Goal: Task Accomplishment & Management: Manage account settings

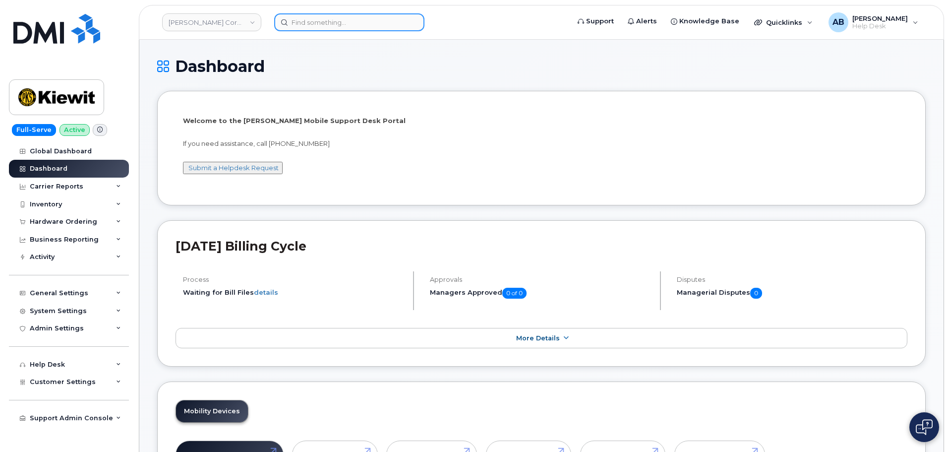
click at [372, 24] on input at bounding box center [349, 22] width 150 height 18
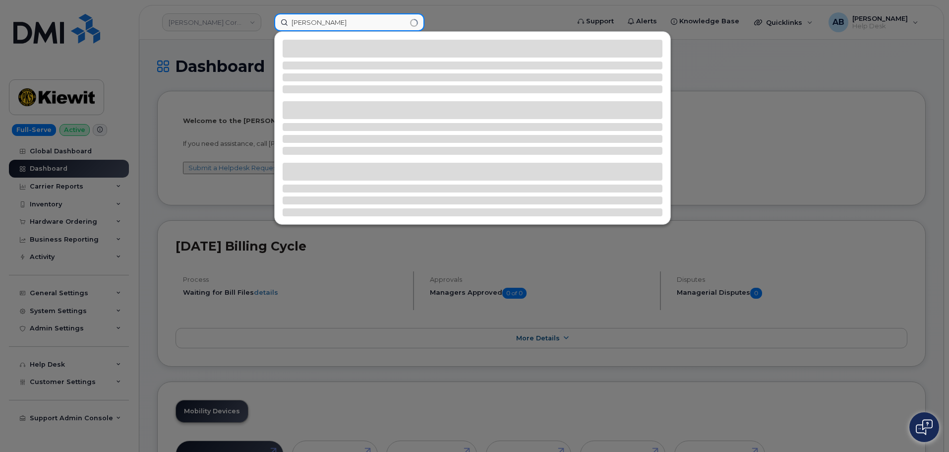
type input "ian forgey"
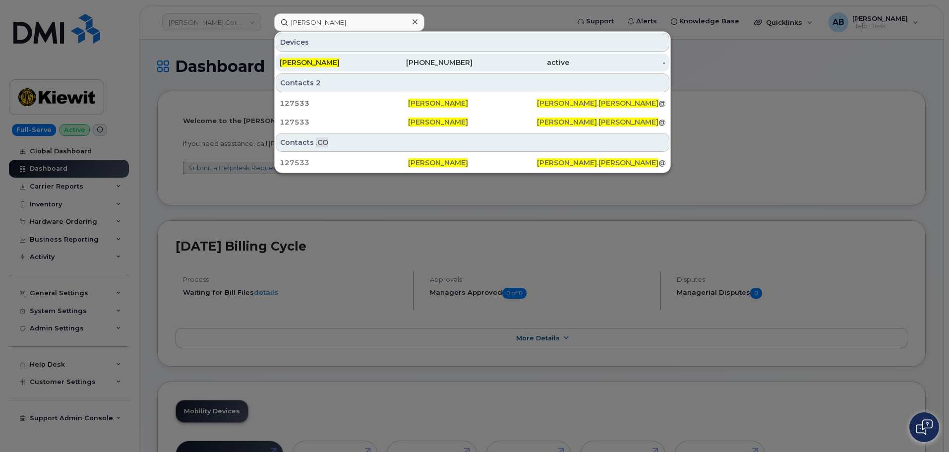
click at [417, 62] on div "770-722-7367" at bounding box center [424, 63] width 97 height 10
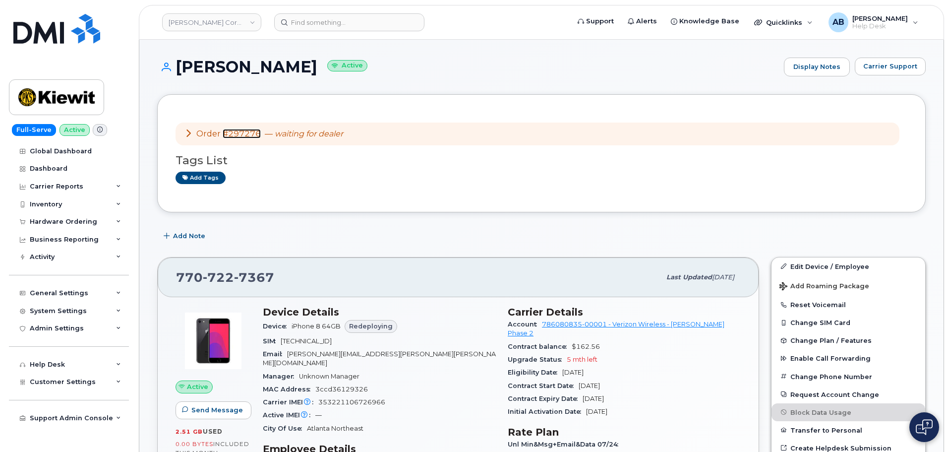
click at [248, 130] on link "#297276" at bounding box center [242, 133] width 38 height 9
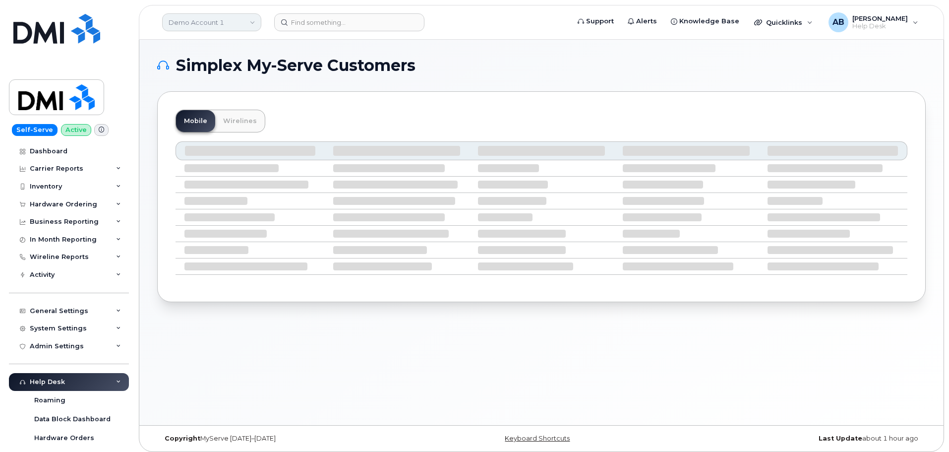
click at [237, 24] on link "Demo Account 1" at bounding box center [211, 22] width 99 height 18
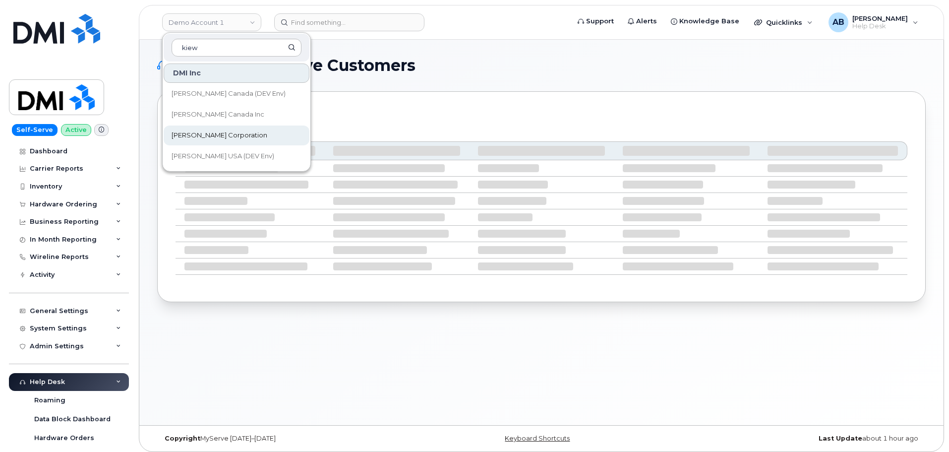
type input "kiew"
click at [217, 138] on span "[PERSON_NAME] Corporation" at bounding box center [220, 135] width 96 height 10
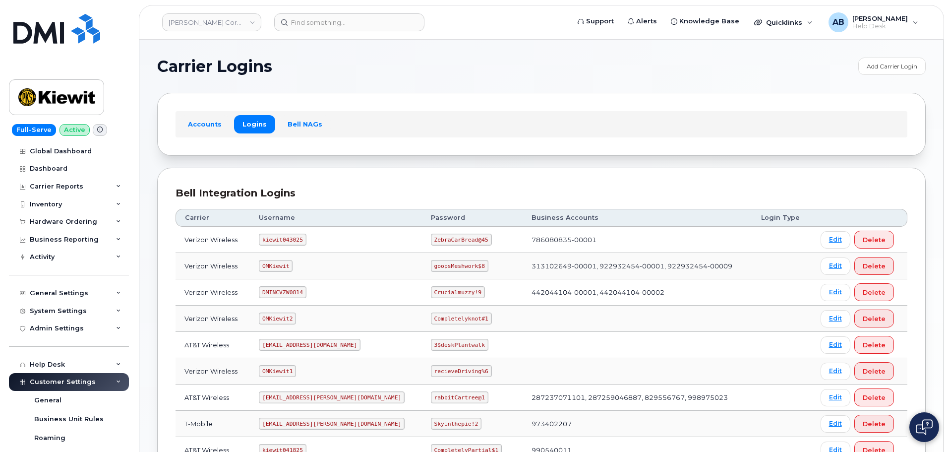
click at [283, 239] on code "kiewit043025" at bounding box center [282, 239] width 47 height 12
copy code "kiewit043025"
click at [431, 237] on code "ZebraCarBread@45" at bounding box center [461, 239] width 61 height 12
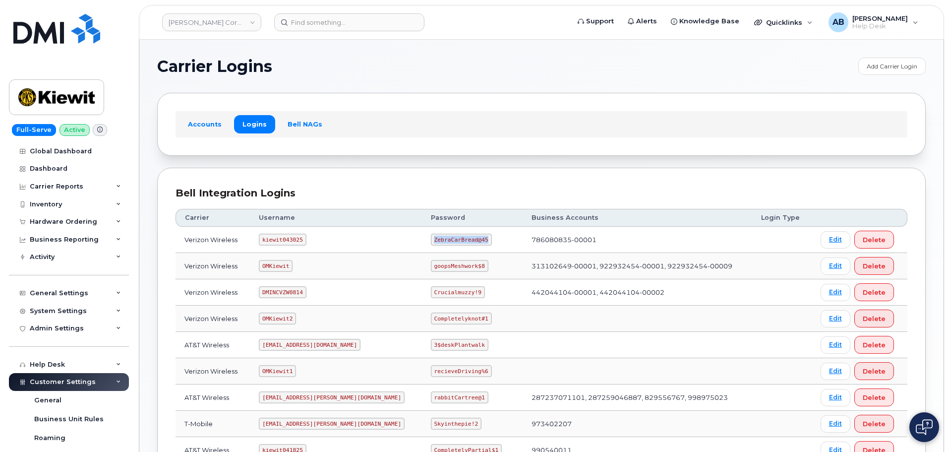
click at [431, 237] on code "ZebraCarBread@45" at bounding box center [461, 239] width 61 height 12
copy code "ZebraCarBread@45"
